Goal: Use online tool/utility: Utilize a website feature to perform a specific function

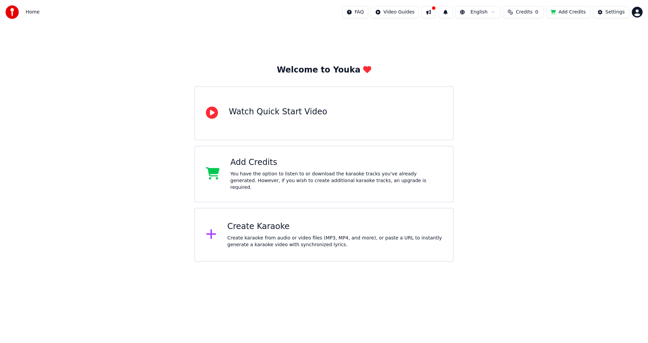
click at [269, 216] on div "Create Karaoke Create karaoke from audio or video files (MP3, MP4, and more), o…" at bounding box center [323, 235] width 259 height 54
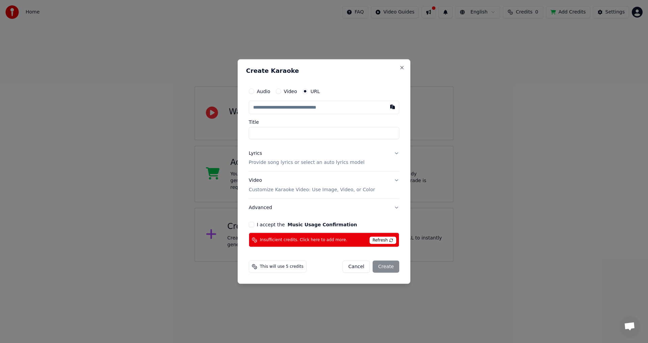
click at [269, 224] on label "I accept the Music Usage Confirmation" at bounding box center [307, 224] width 100 height 5
click at [254, 224] on button "I accept the Music Usage Confirmation" at bounding box center [251, 224] width 5 height 5
click at [278, 158] on div "Lyrics Provide song lyrics or select an auto lyrics model" at bounding box center [307, 158] width 116 height 16
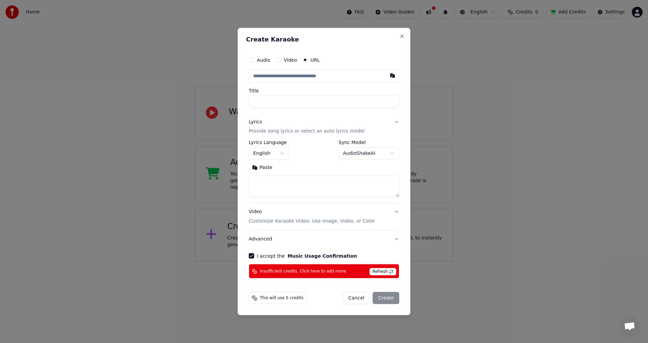
click at [295, 231] on button "Advanced" at bounding box center [324, 239] width 150 height 18
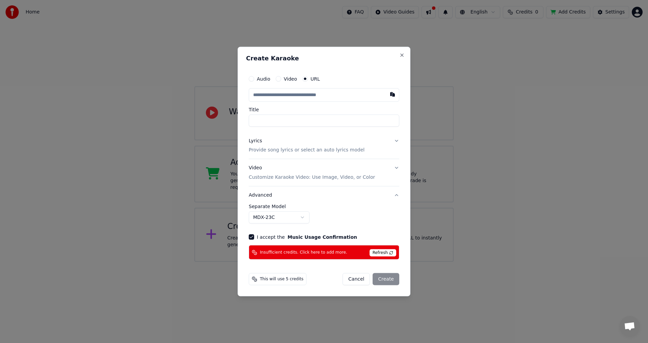
click at [297, 165] on div "Video Customize Karaoke Video: Use Image, Video, or Color" at bounding box center [312, 173] width 126 height 16
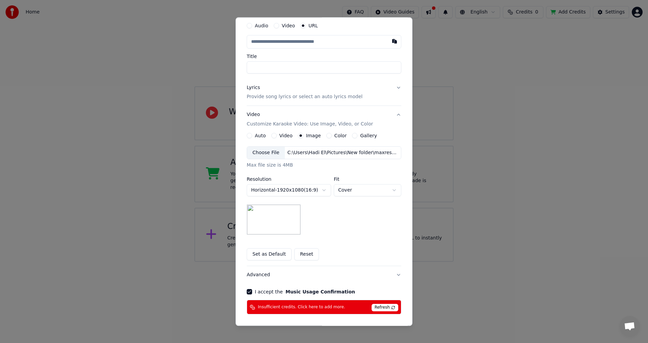
scroll to position [49, 0]
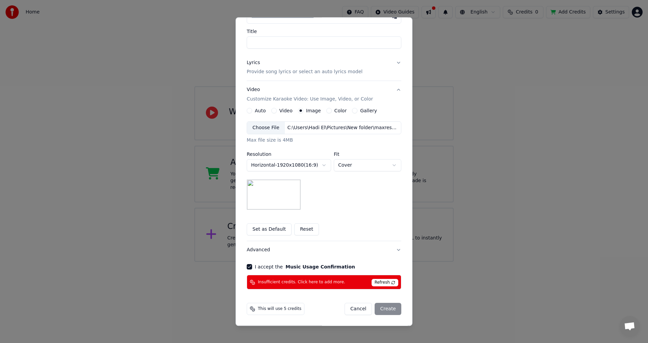
click at [263, 224] on button "Set as Default" at bounding box center [269, 230] width 45 height 12
